Goal: Transaction & Acquisition: Purchase product/service

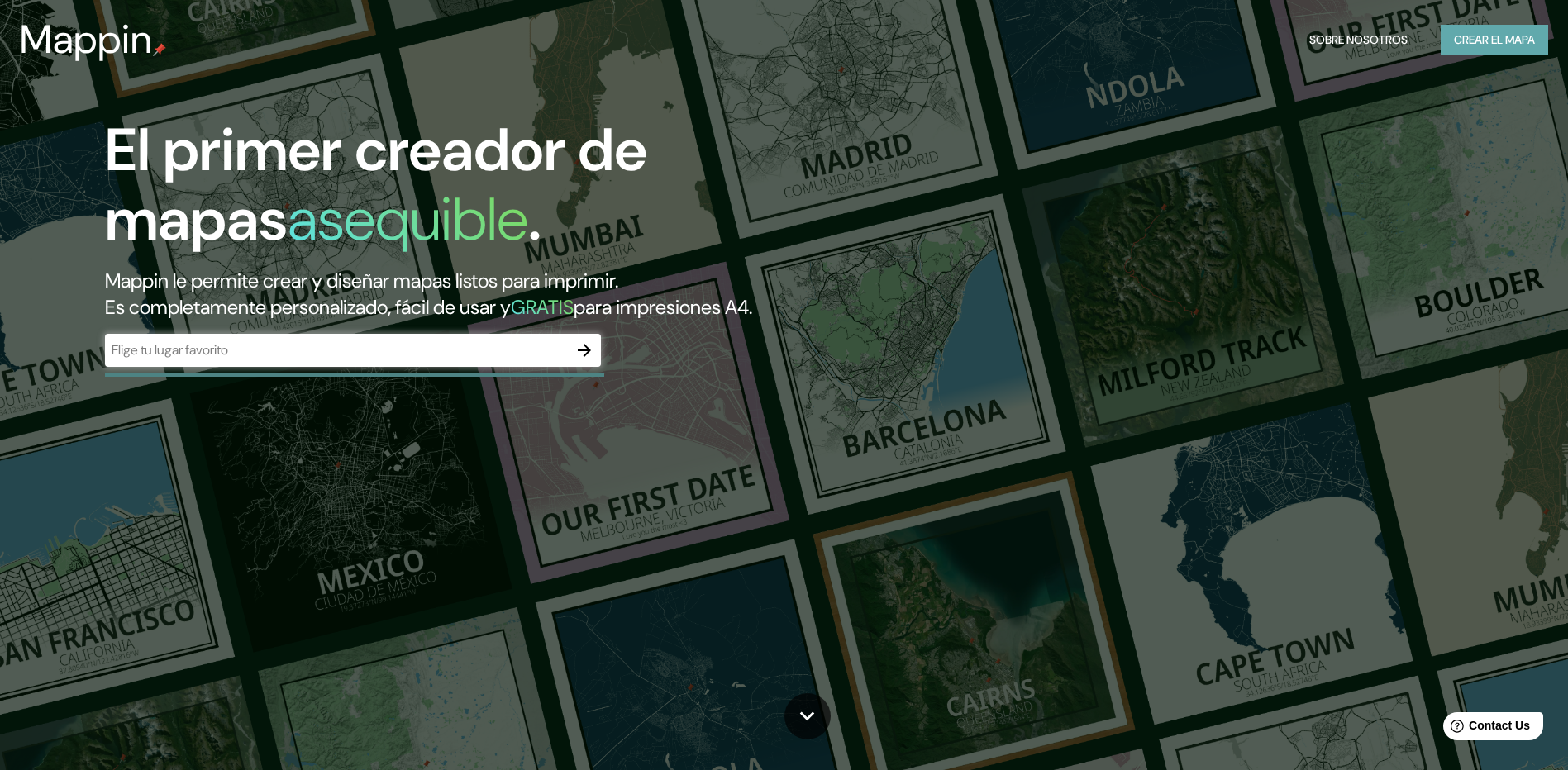
click at [1474, 37] on font "Crear el mapa" at bounding box center [1494, 39] width 81 height 21
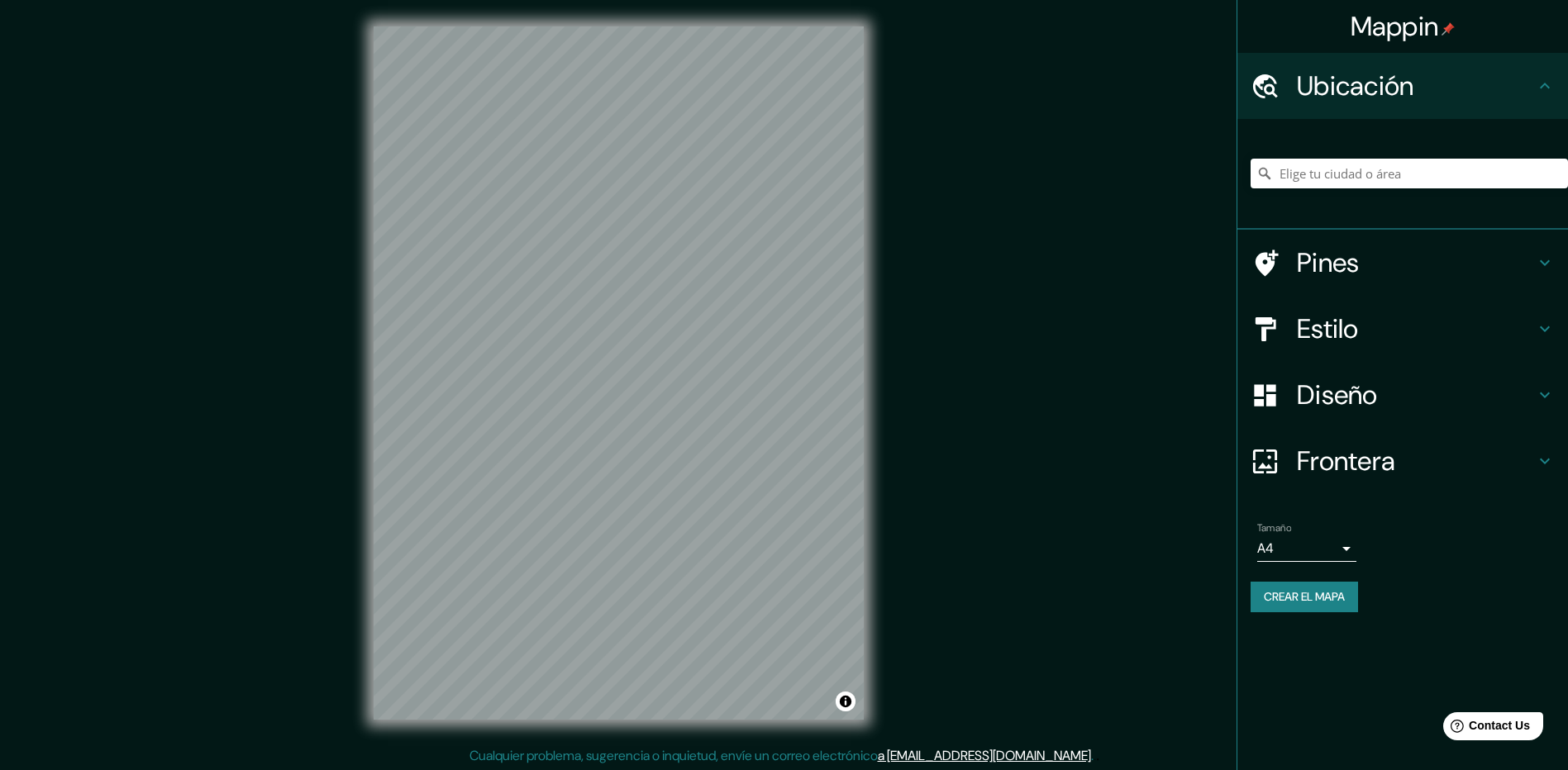
click at [1284, 552] on body "Mappin Ubicación Pines Estilo Diseño Frontera Elige un borde. Sugerencia : pued…" at bounding box center [784, 385] width 1568 height 770
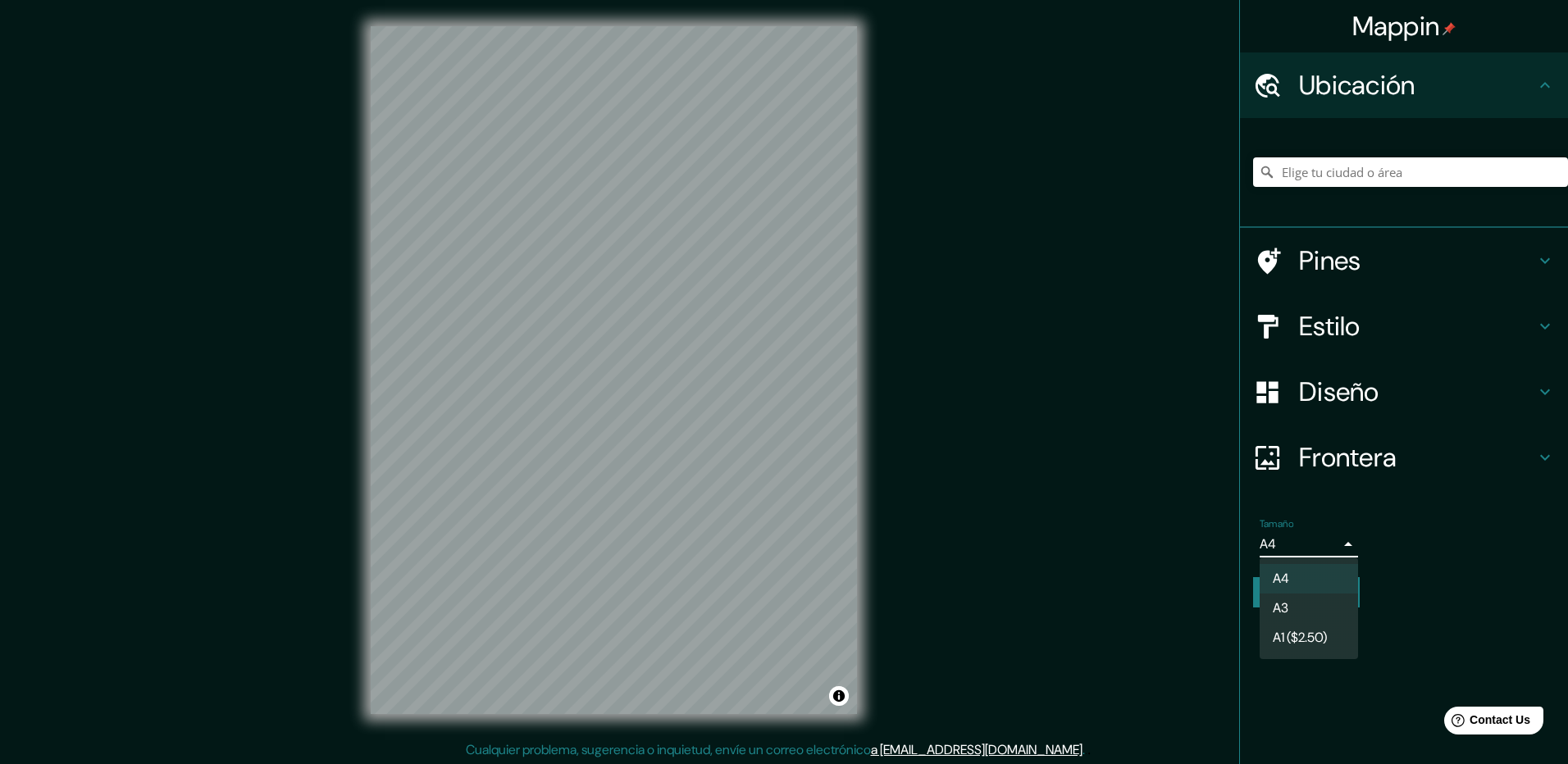
click at [1289, 600] on li "A3" at bounding box center [1308, 608] width 99 height 29
type input "a4"
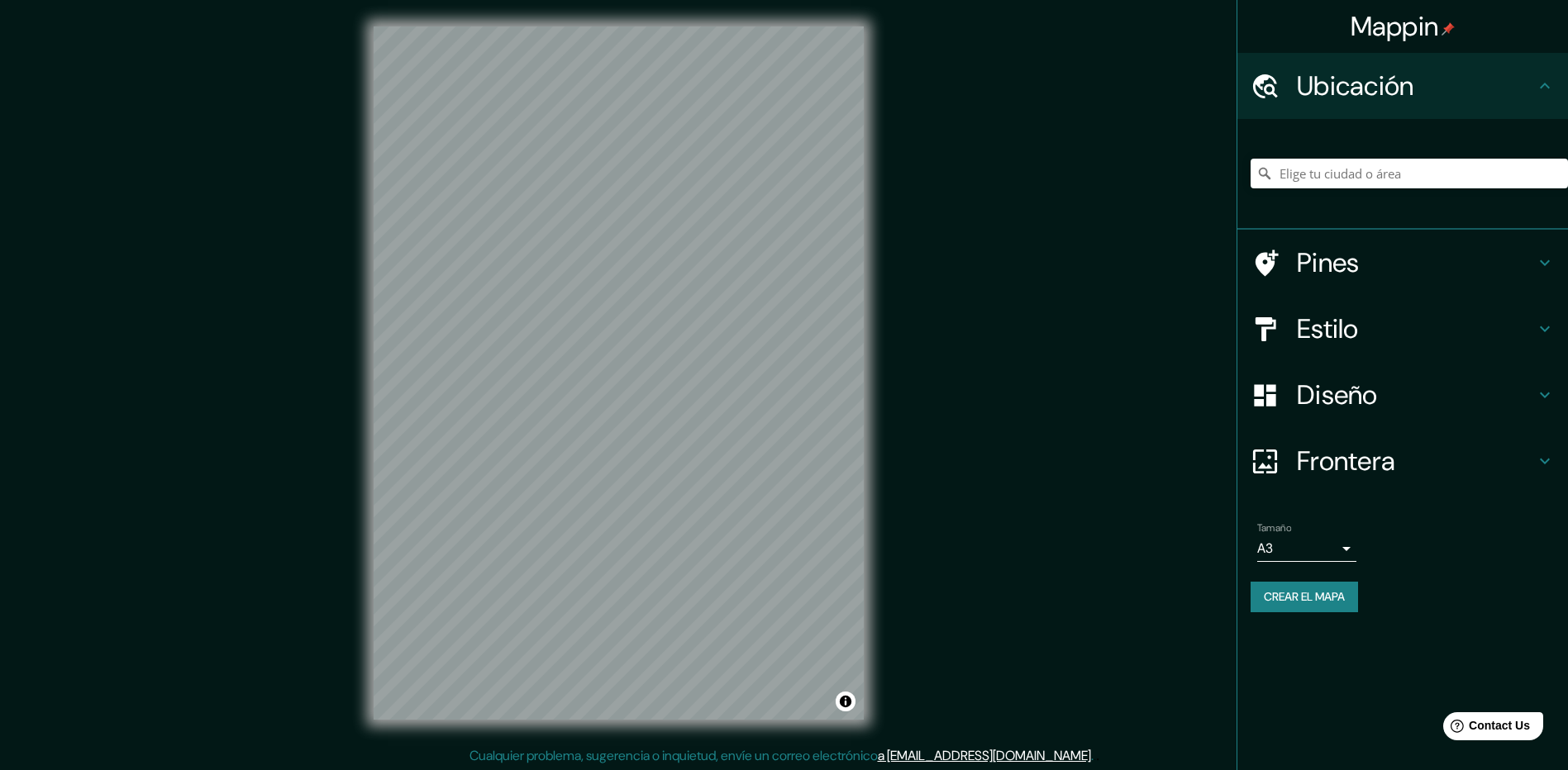
click at [1324, 593] on font "Crear el mapa" at bounding box center [1304, 597] width 81 height 21
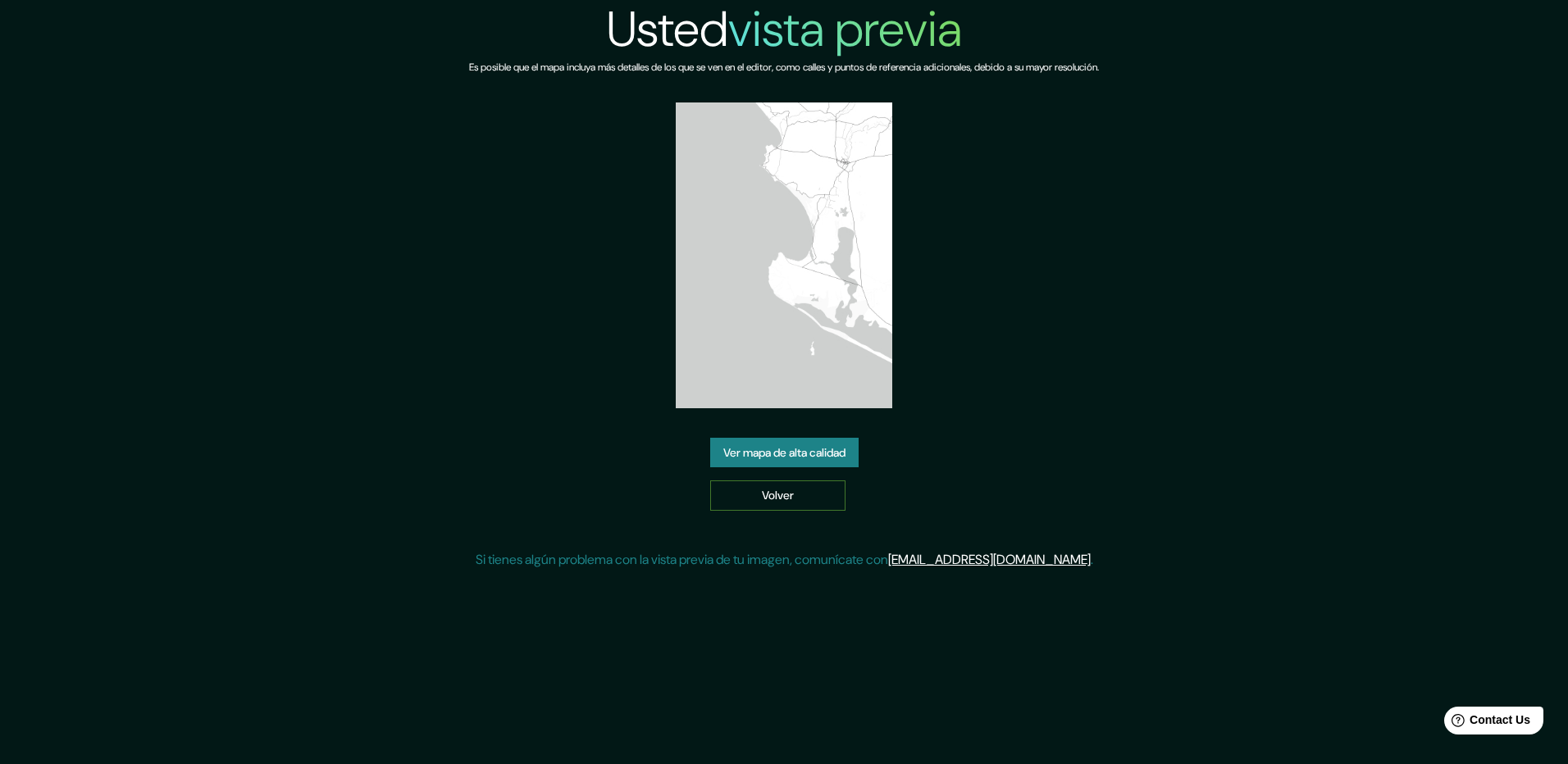
click at [800, 494] on link "Volver" at bounding box center [777, 495] width 135 height 30
